Goal: Check status: Check status

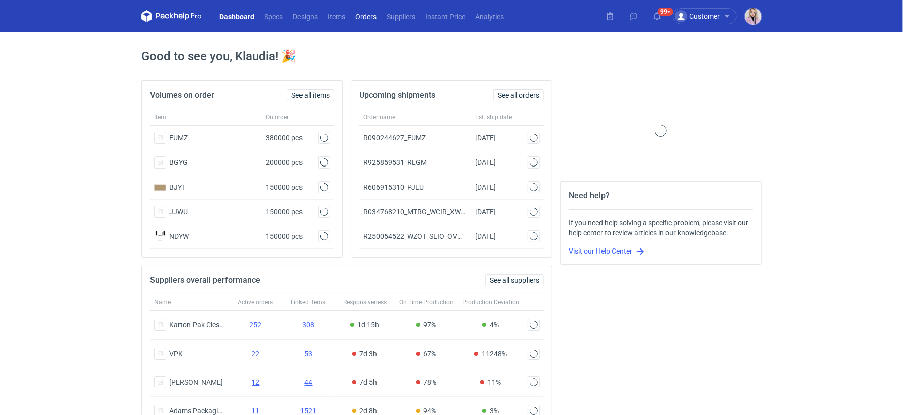
click at [369, 14] on link "Orders" at bounding box center [365, 16] width 31 height 12
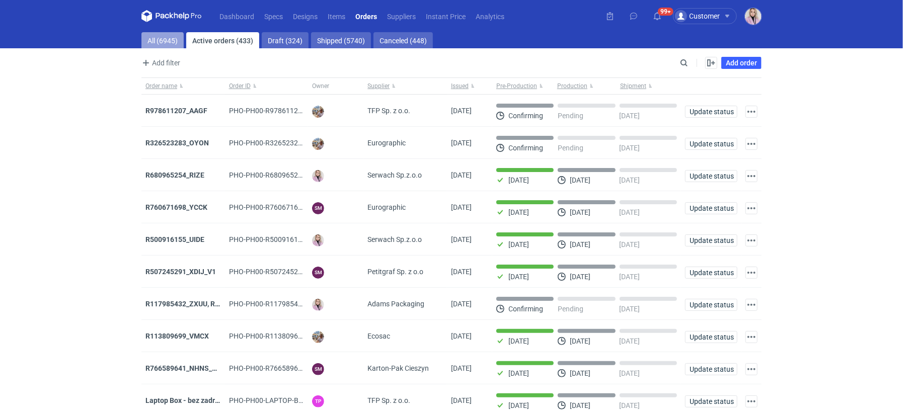
click at [163, 40] on link "All (6945)" at bounding box center [162, 40] width 42 height 16
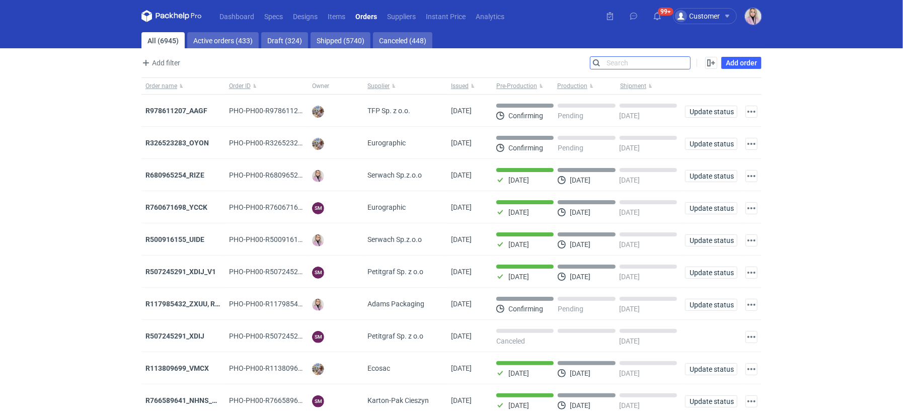
click at [681, 64] on input "Search" at bounding box center [640, 63] width 100 height 12
paste input "R028609249"
type input "R028609249"
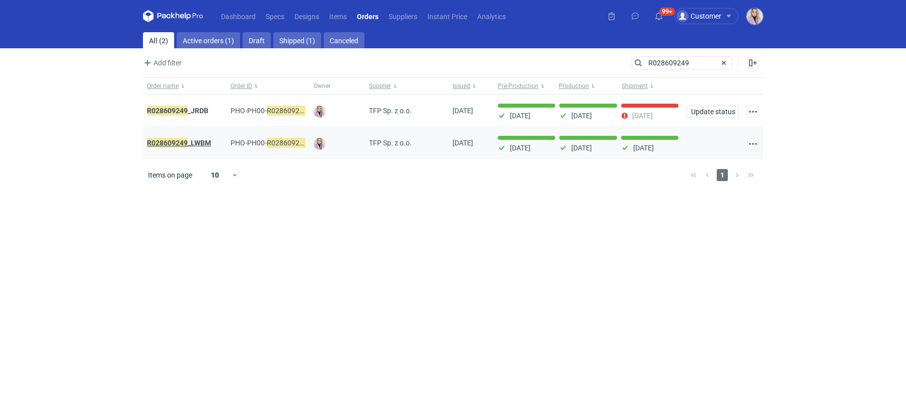
click at [187, 146] on em "R028609249" at bounding box center [167, 142] width 41 height 11
click at [175, 111] on em "R028609249" at bounding box center [167, 110] width 41 height 11
